Goal: Transaction & Acquisition: Purchase product/service

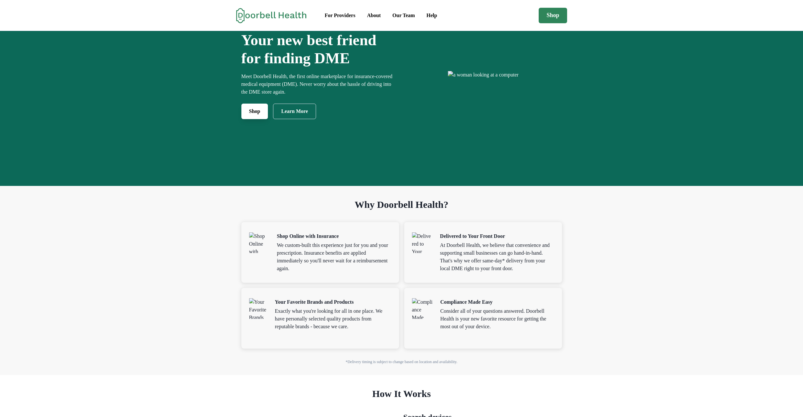
click at [242, 119] on link "Shop" at bounding box center [254, 112] width 27 height 16
